Goal: Transaction & Acquisition: Book appointment/travel/reservation

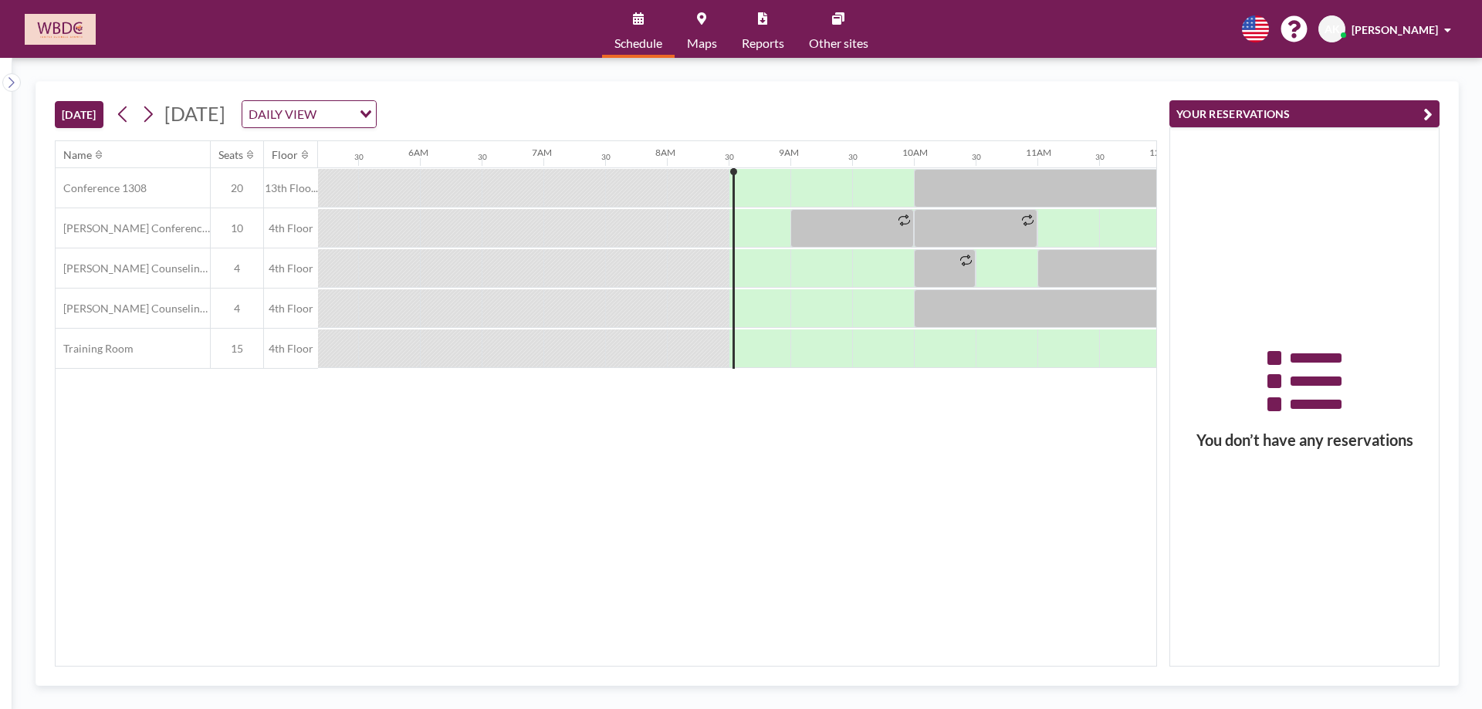
scroll to position [0, 988]
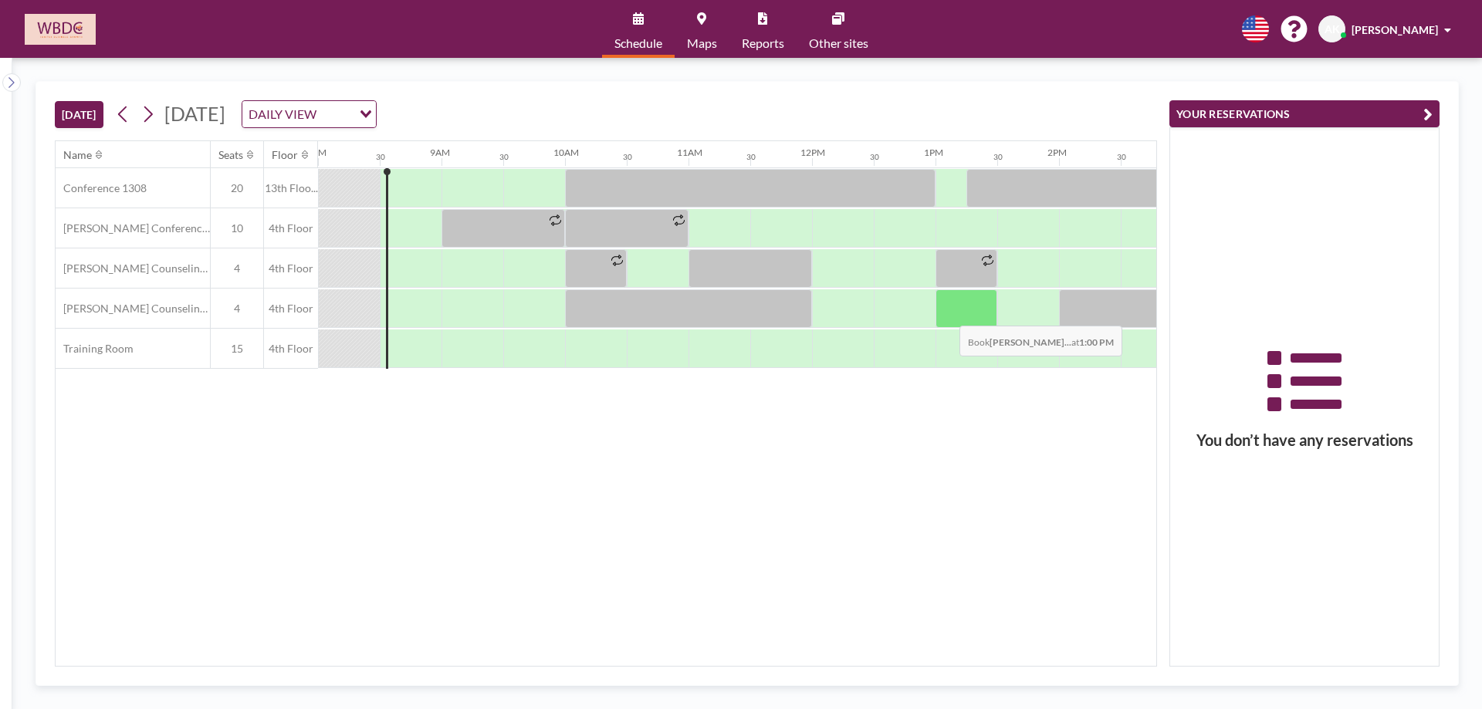
click at [947, 314] on div at bounding box center [967, 308] width 62 height 39
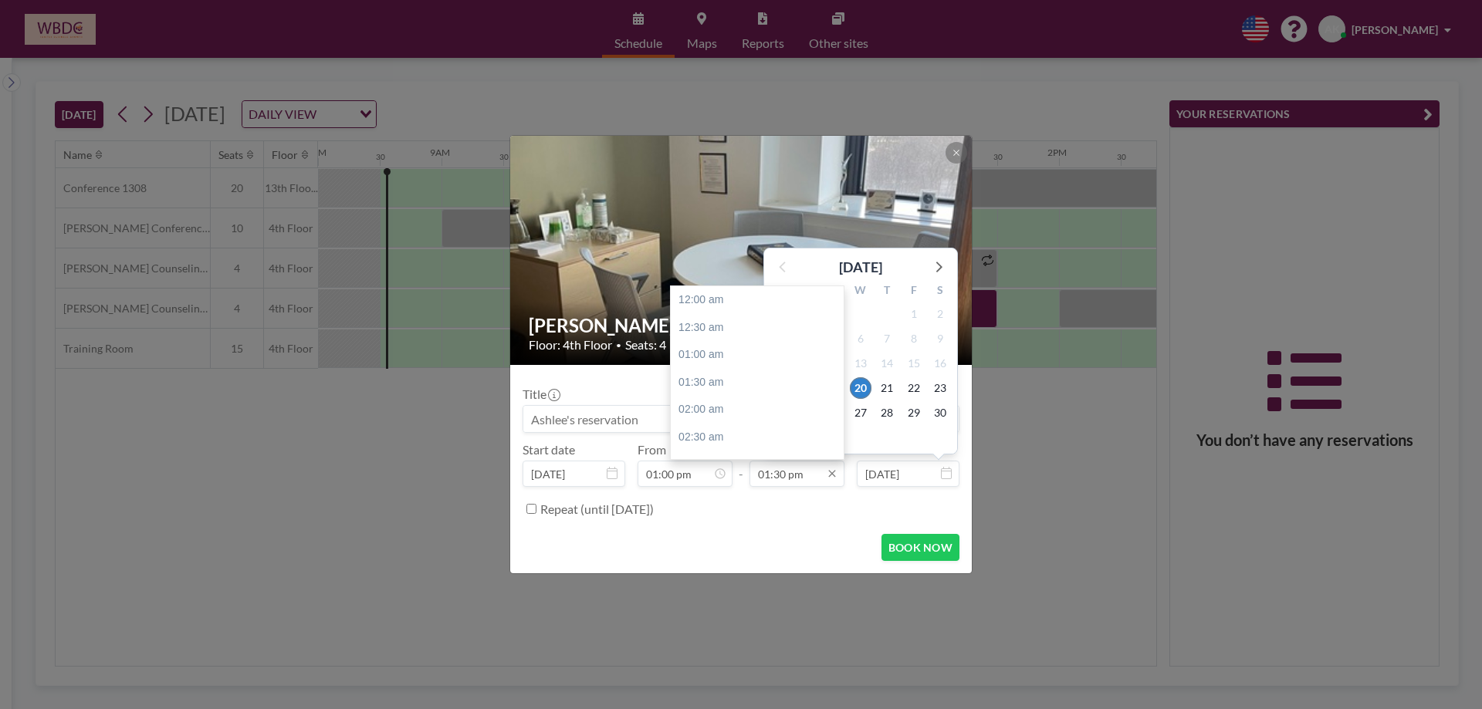
scroll to position [742, 0]
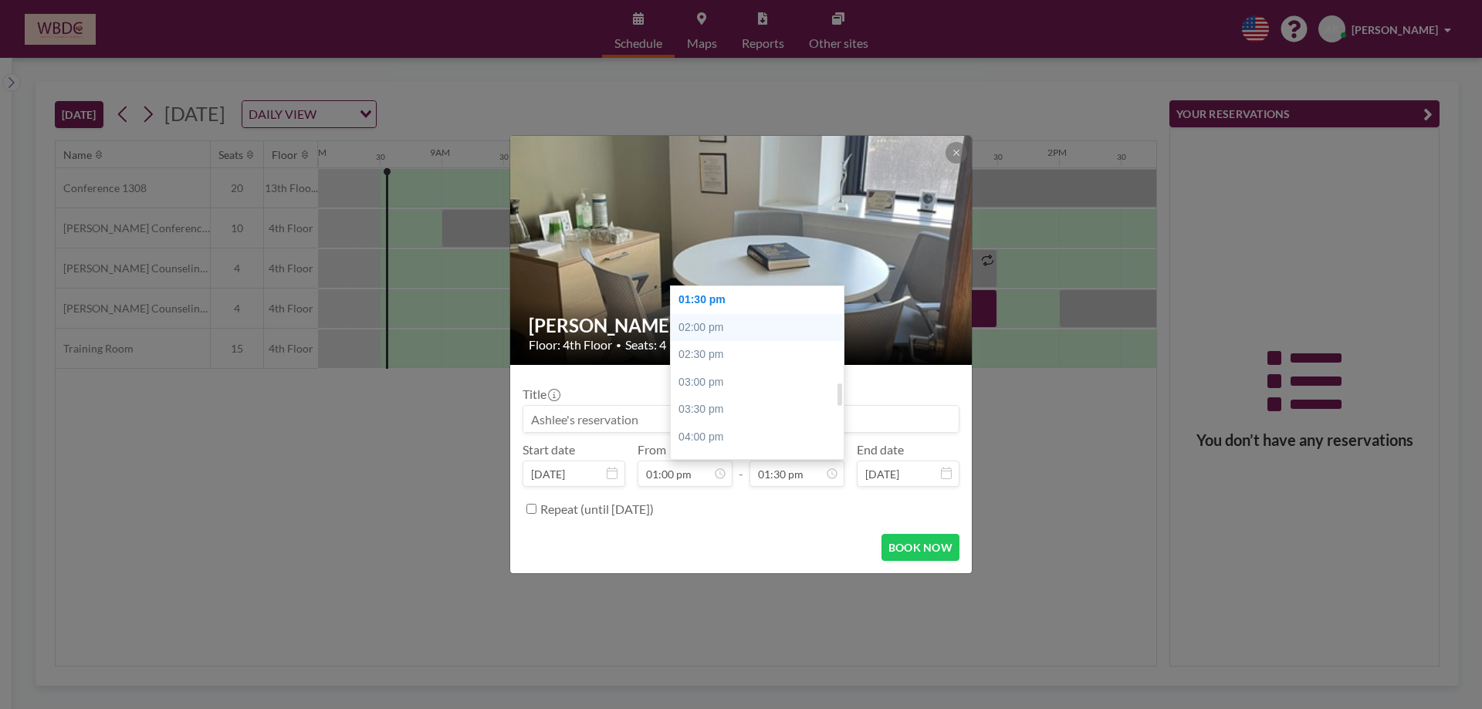
click at [765, 330] on div "02:00 pm" at bounding box center [761, 328] width 181 height 28
type input "02:00 pm"
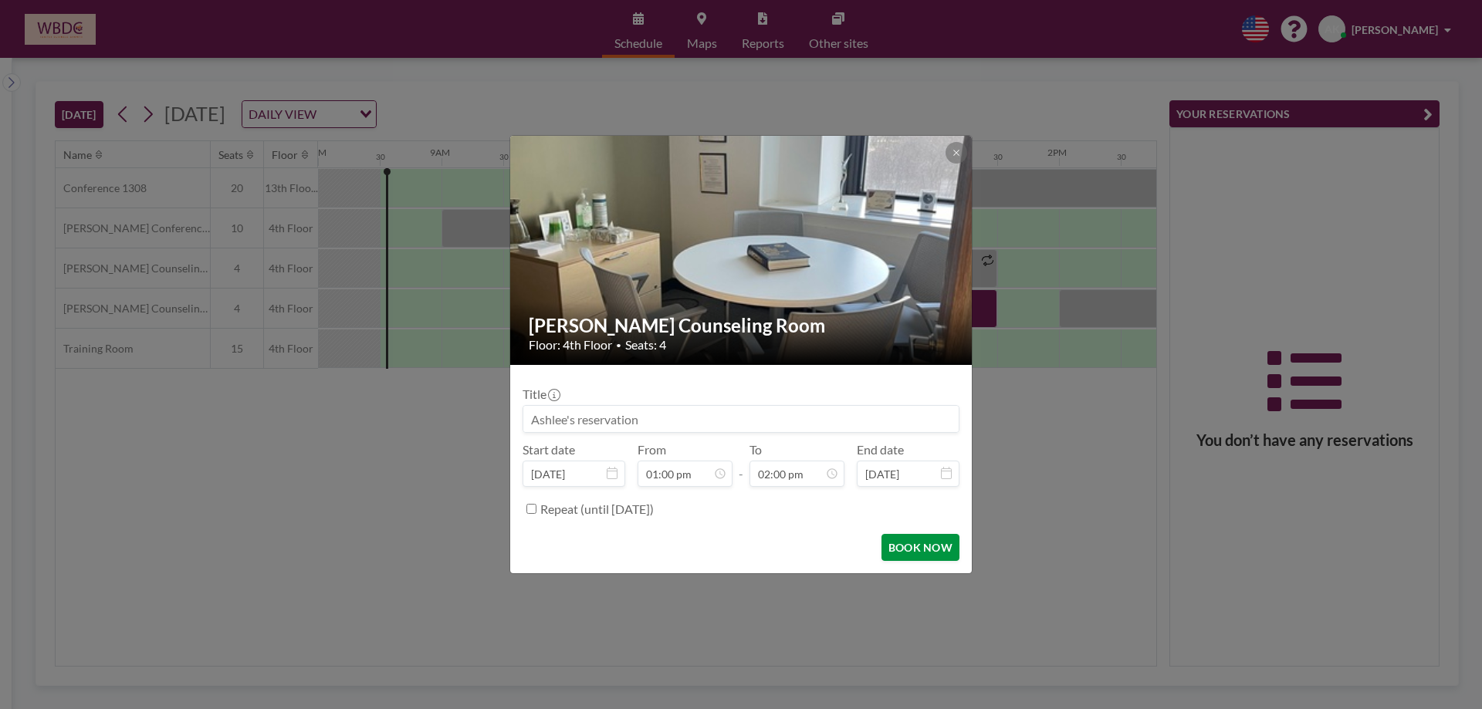
click at [921, 536] on button "BOOK NOW" at bounding box center [920, 547] width 78 height 27
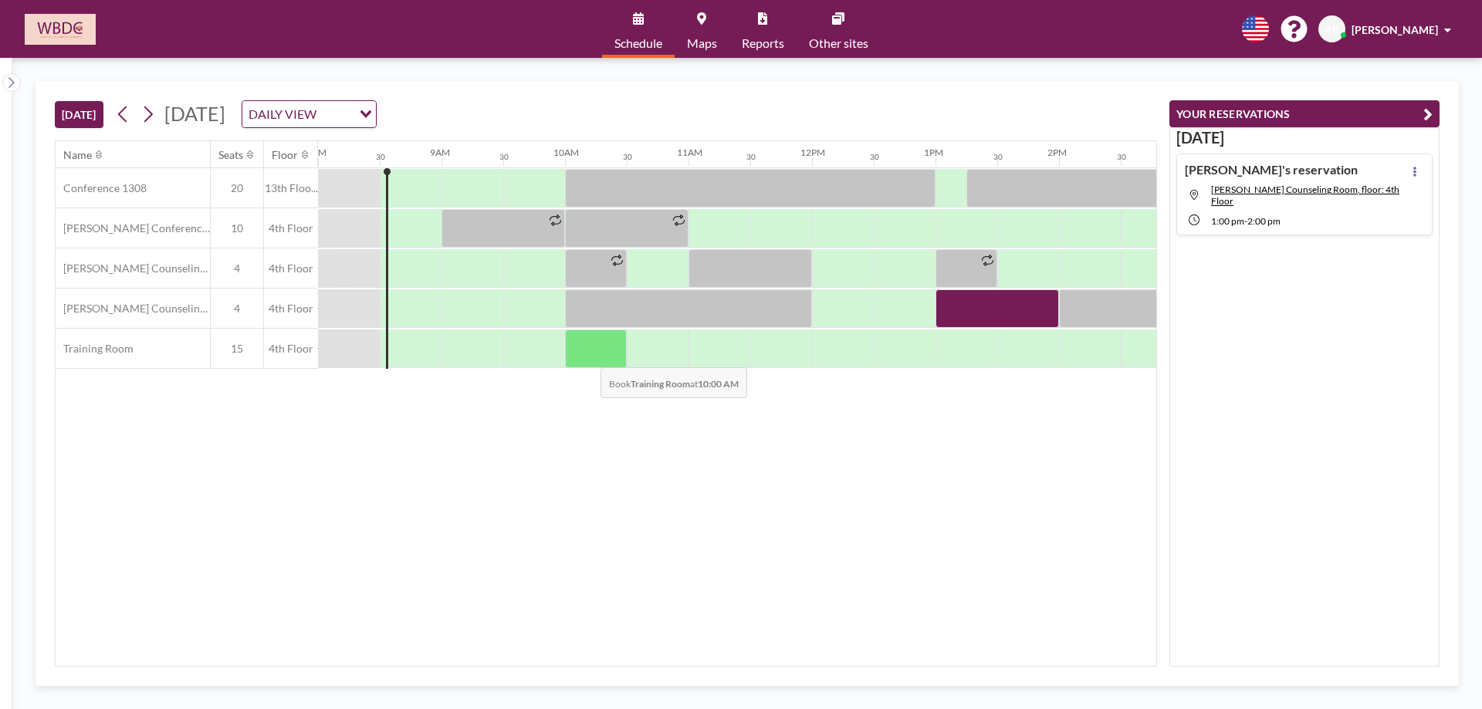
click at [588, 356] on div at bounding box center [596, 349] width 62 height 39
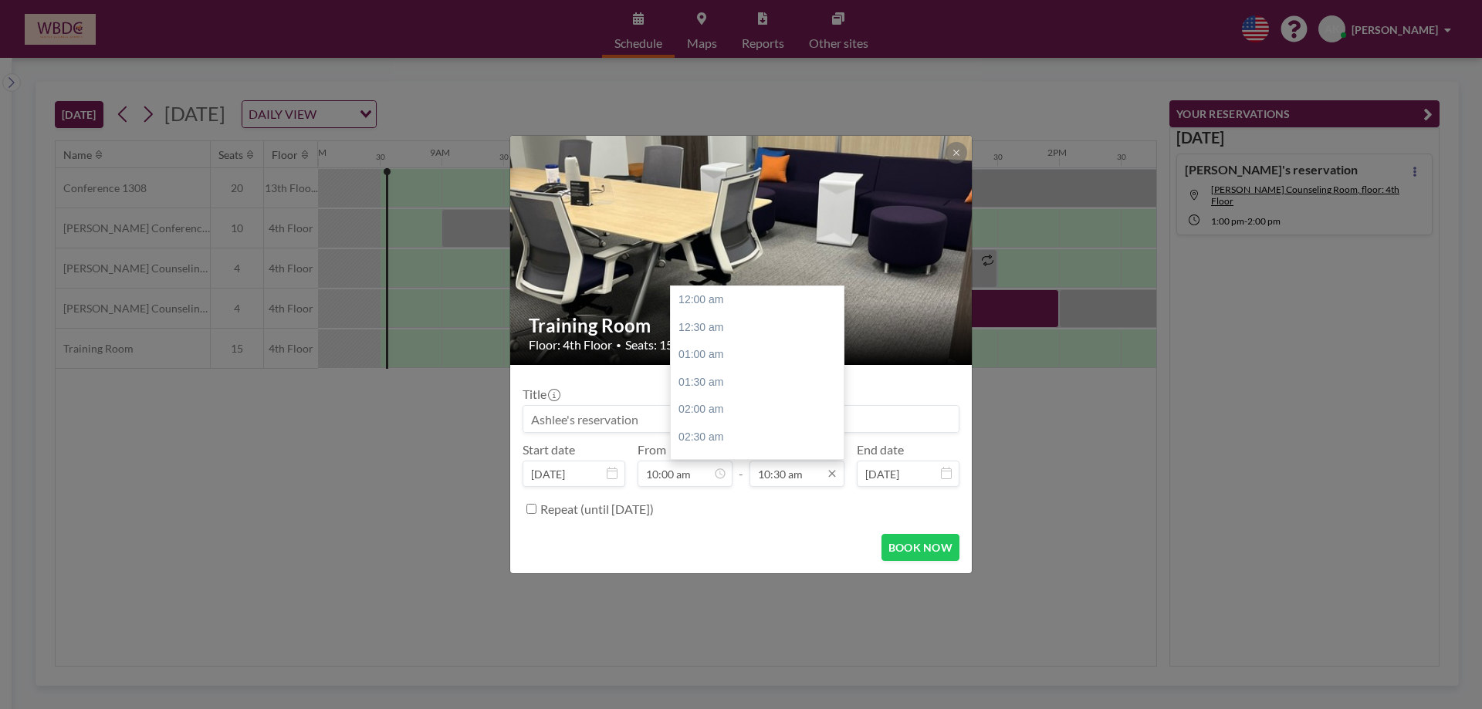
scroll to position [577, 0]
click at [769, 385] on div "12:00 pm" at bounding box center [761, 383] width 181 height 28
type input "12:00 pm"
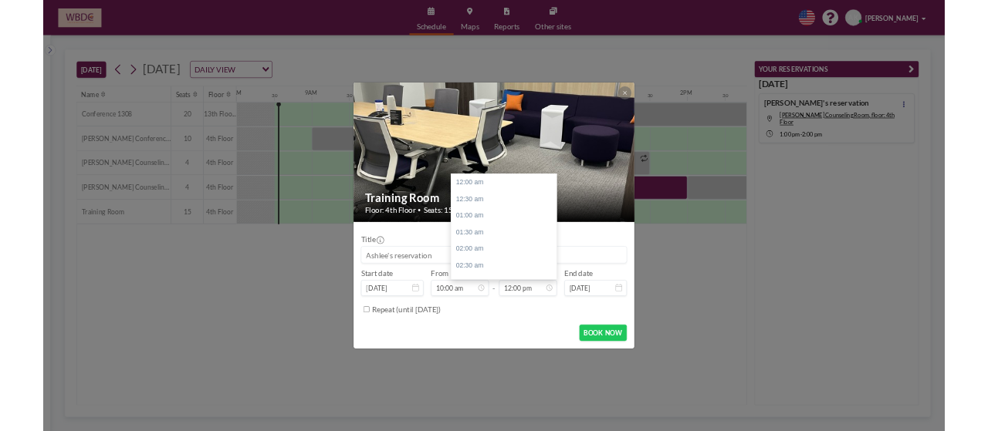
scroll to position [659, 0]
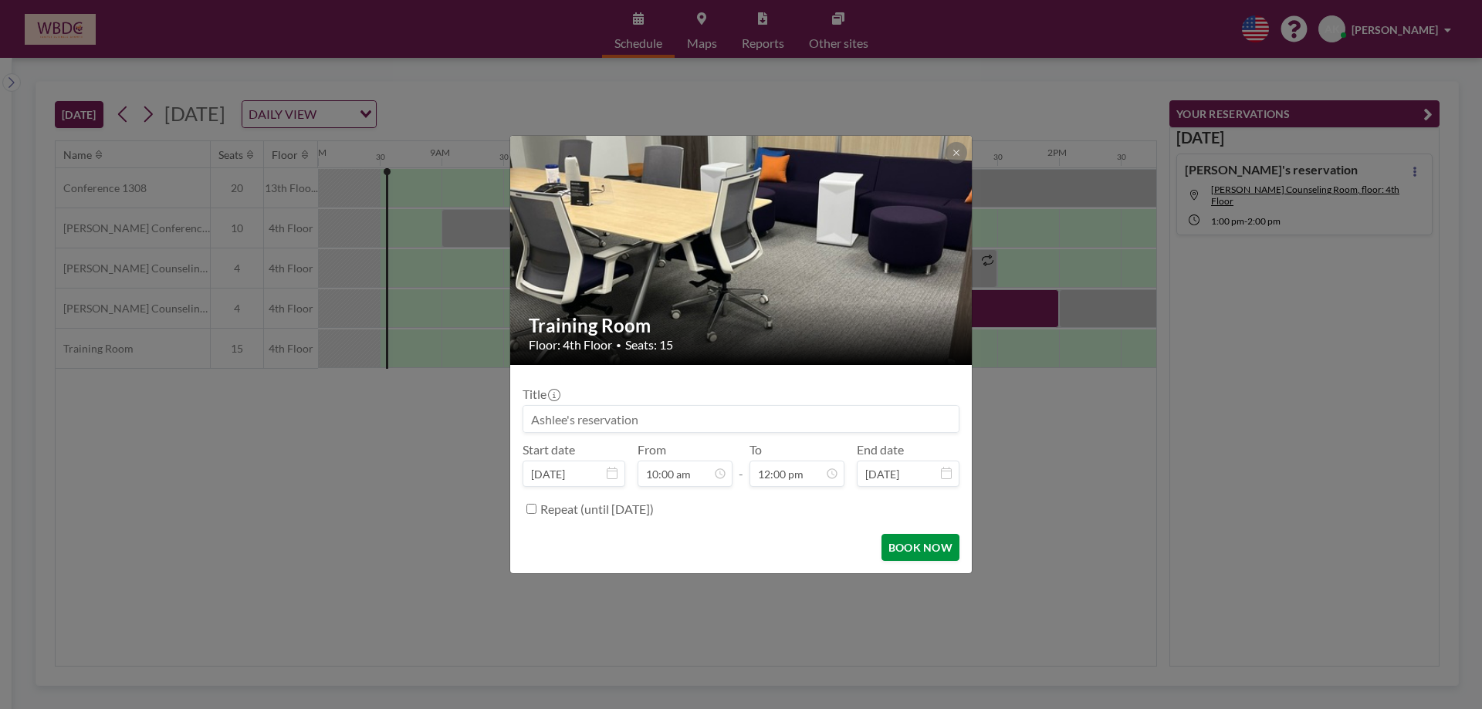
click at [916, 547] on button "BOOK NOW" at bounding box center [920, 547] width 78 height 27
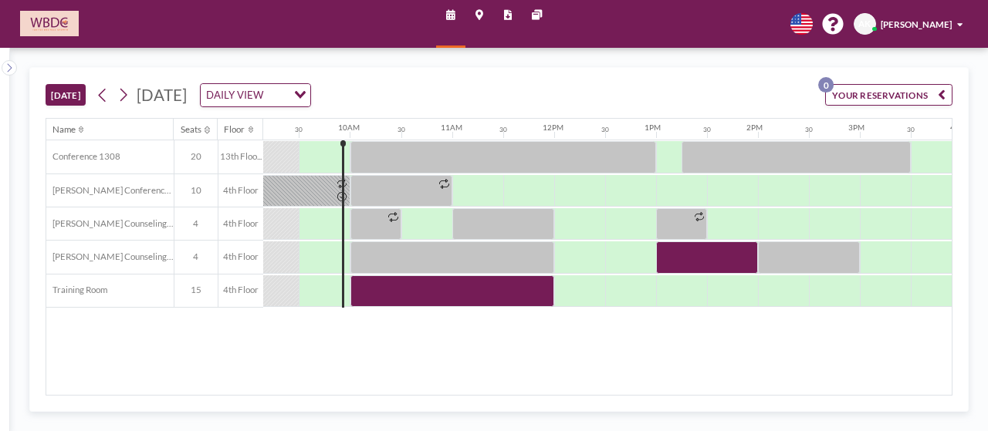
scroll to position [0, 988]
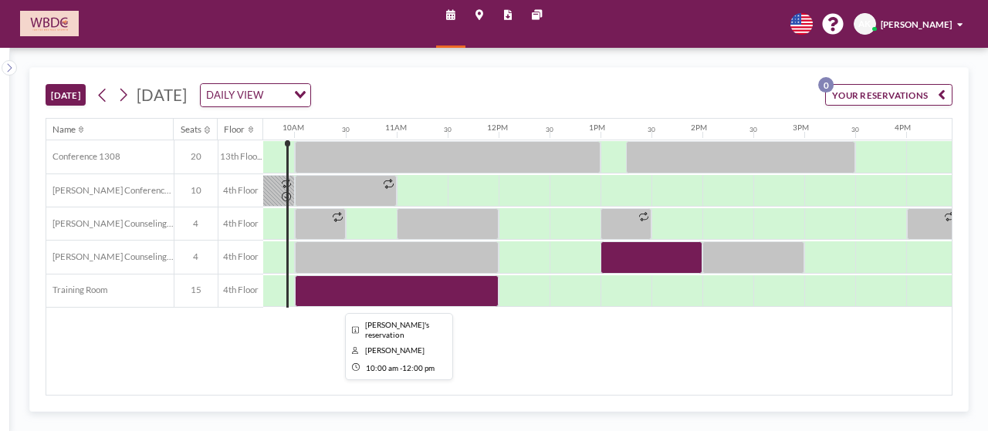
click at [418, 286] on div at bounding box center [397, 292] width 204 height 32
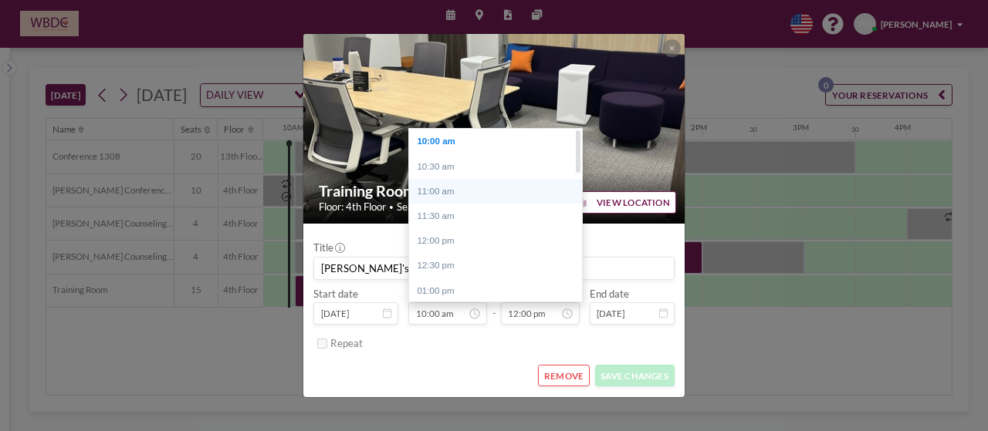
click at [469, 191] on div "11:00 am" at bounding box center [499, 191] width 181 height 25
type input "11:00 am"
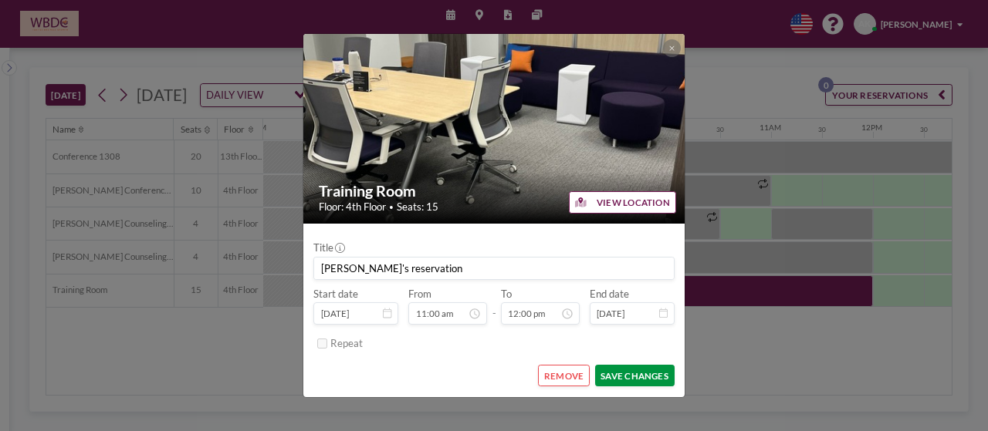
click at [637, 379] on button "SAVE CHANGES" at bounding box center [635, 376] width 80 height 22
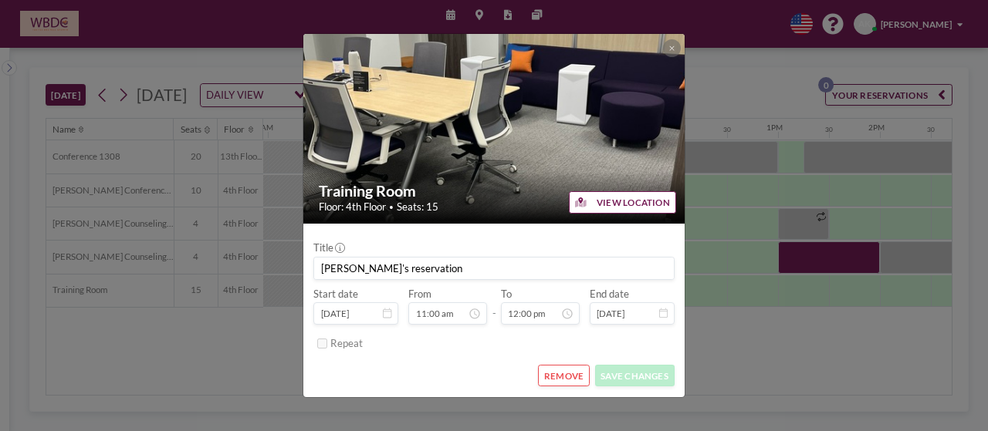
scroll to position [0, 1054]
